Goal: Task Accomplishment & Management: Manage account settings

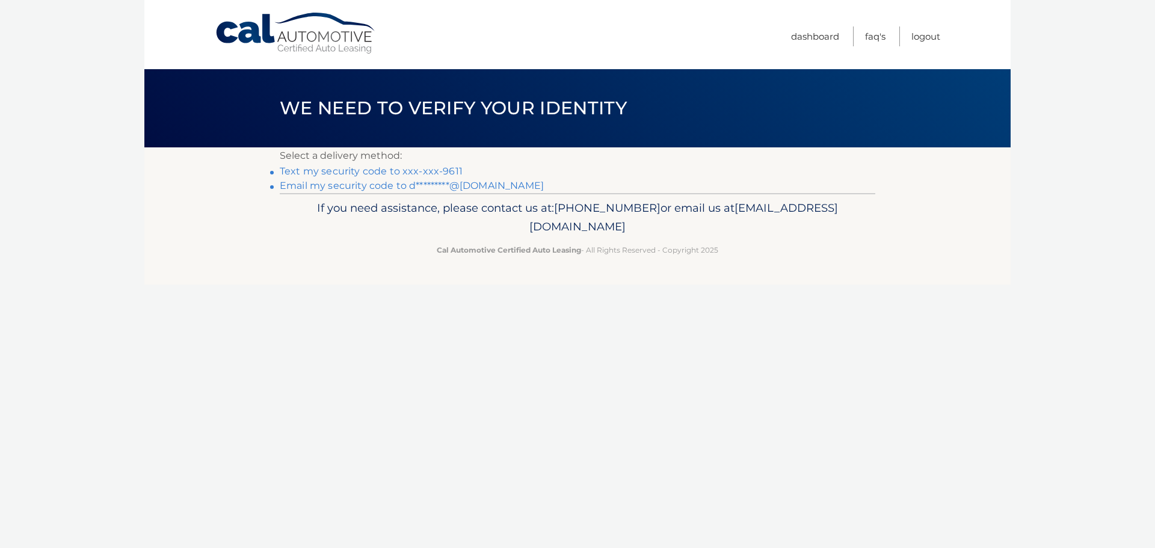
click at [352, 168] on link "Text my security code to xxx-xxx-9611" at bounding box center [371, 170] width 183 height 11
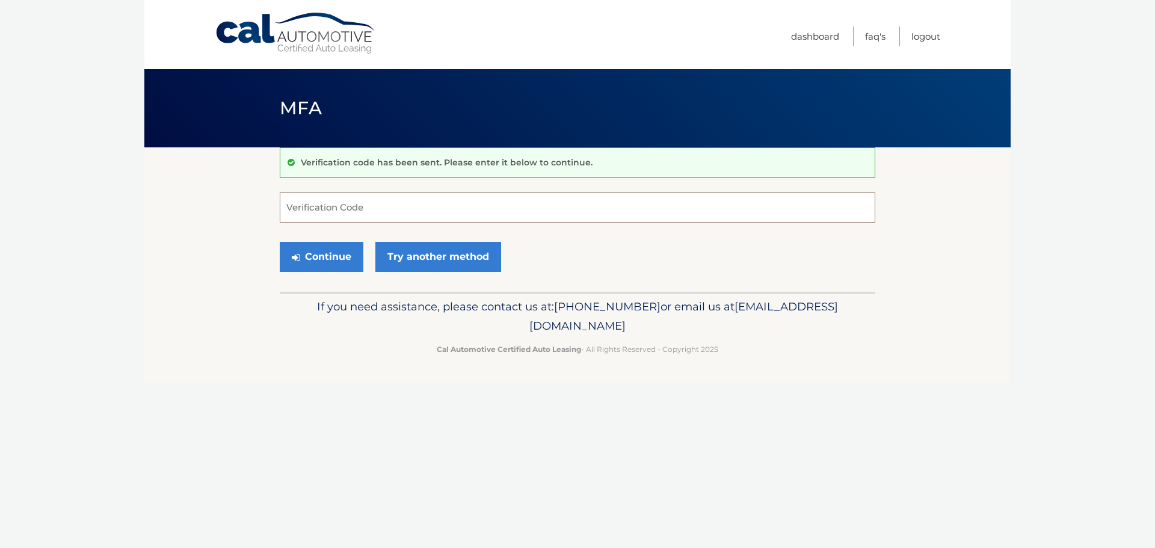
click at [350, 212] on input "Verification Code" at bounding box center [578, 208] width 596 height 30
type input "301008"
click at [280, 242] on button "Continue" at bounding box center [322, 257] width 84 height 30
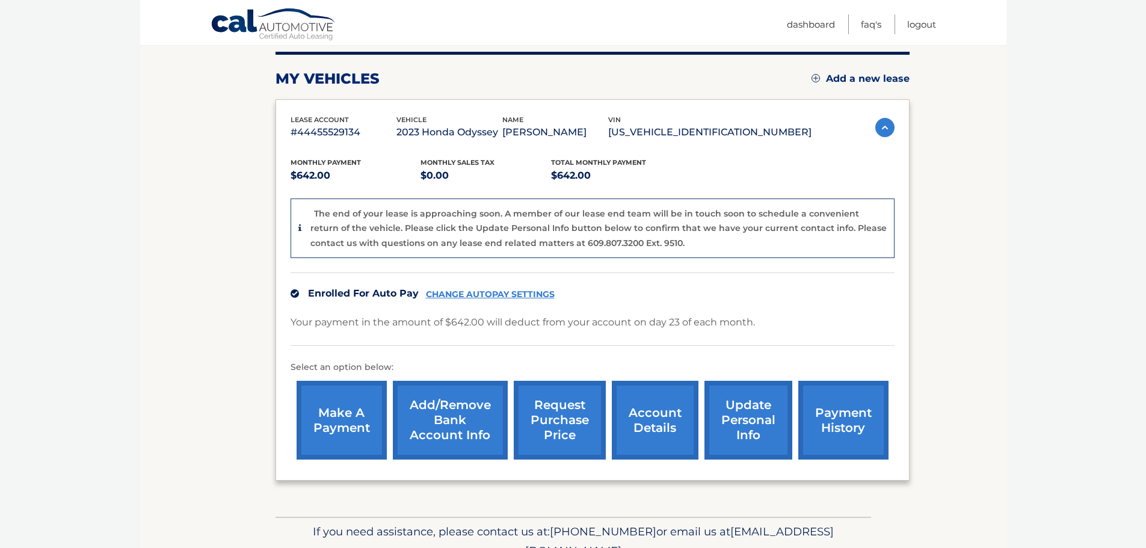
scroll to position [90, 0]
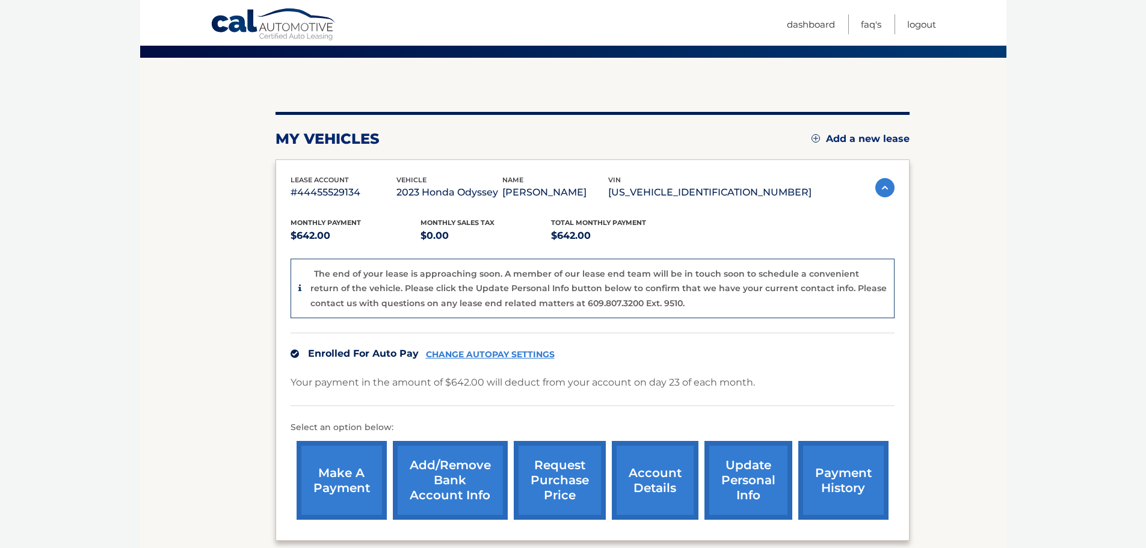
click at [564, 491] on link "request purchase price" at bounding box center [560, 480] width 92 height 79
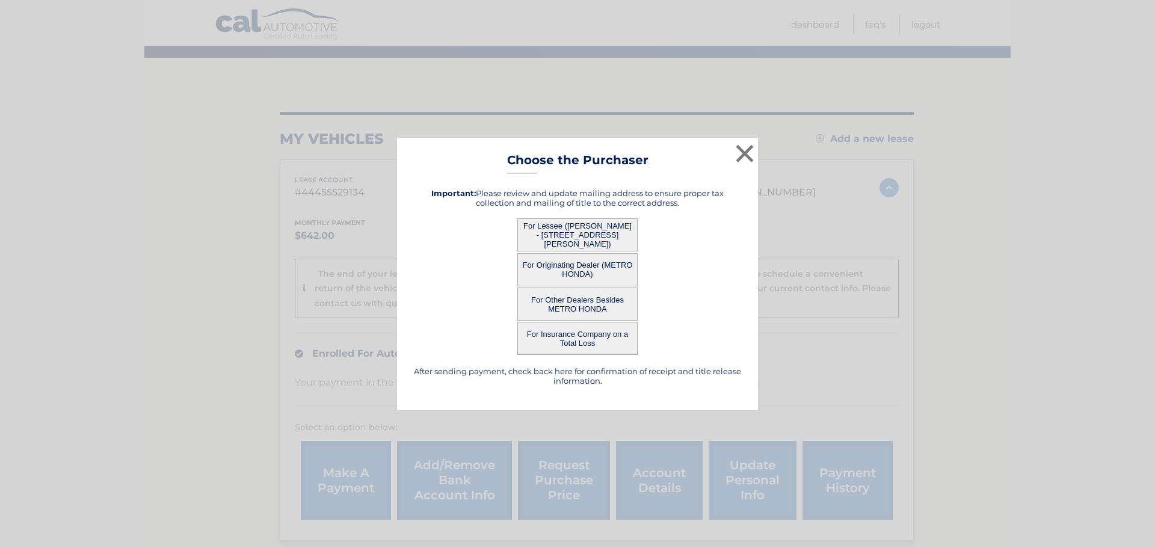
click at [566, 229] on button "For Lessee (DEVIN COHEN - 534 Standish Rd, , Teaneck, NJ 07666)" at bounding box center [577, 234] width 120 height 33
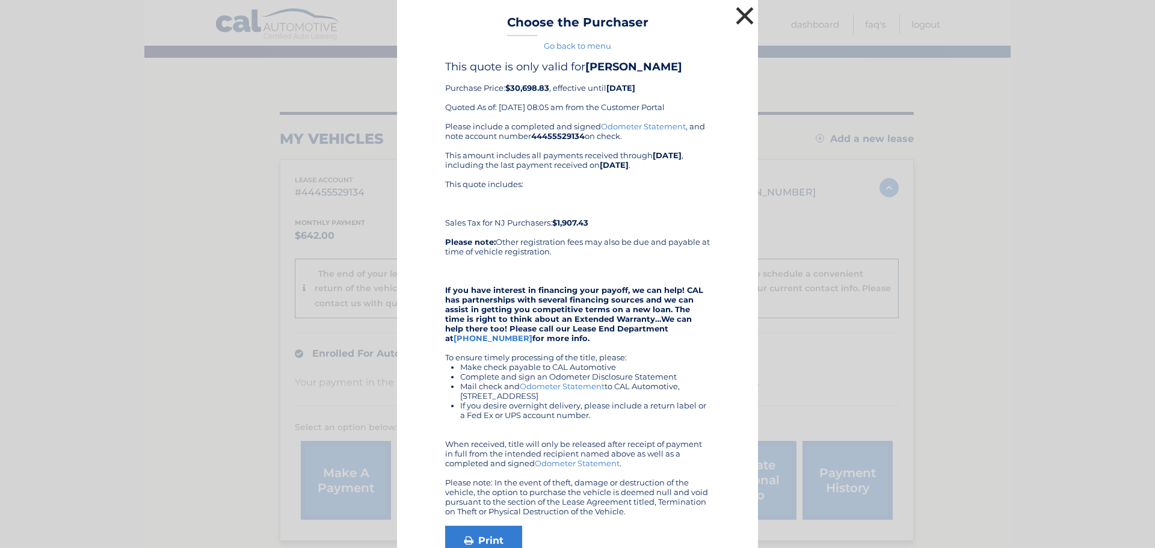
click at [737, 22] on button "×" at bounding box center [745, 16] width 24 height 24
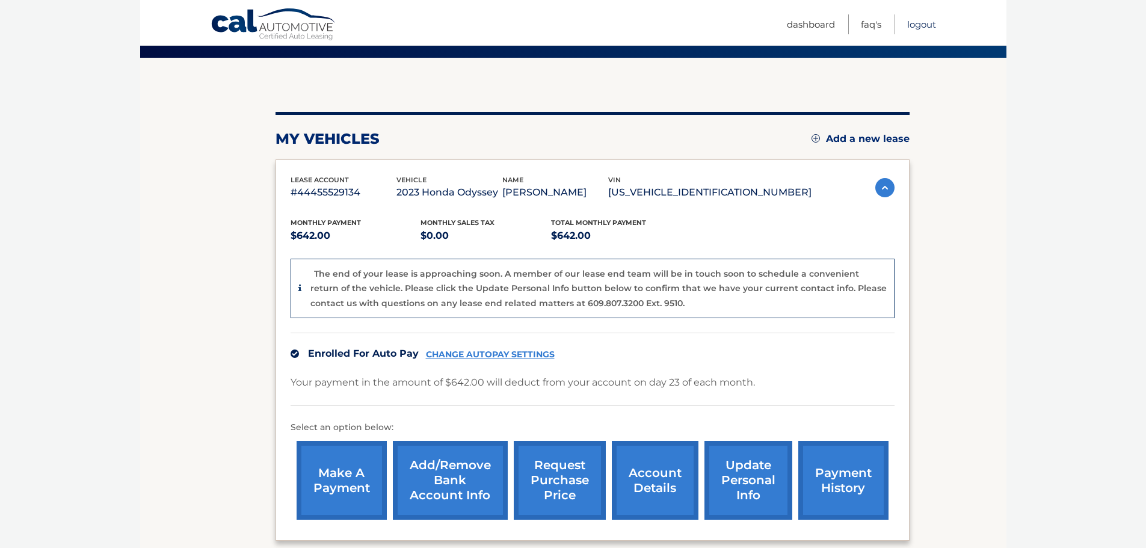
click at [915, 26] on link "Logout" at bounding box center [921, 24] width 29 height 20
